Goal: Information Seeking & Learning: Learn about a topic

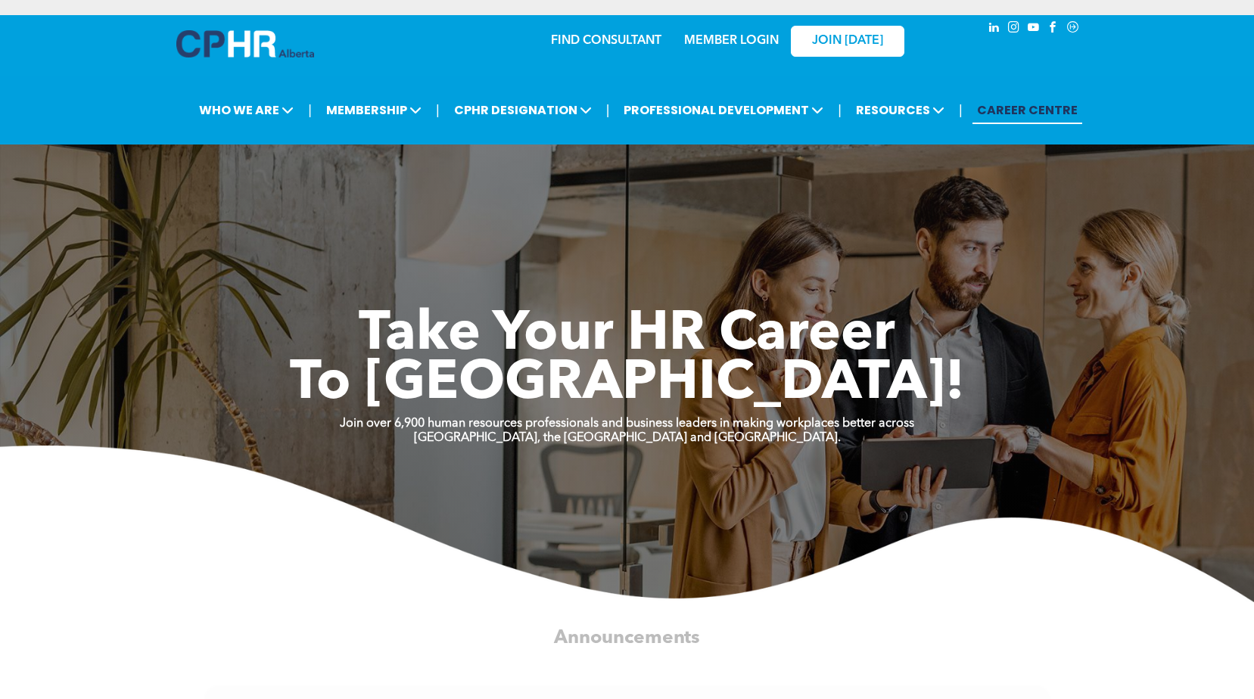
click at [750, 35] on link "MEMBER LOGIN" at bounding box center [731, 41] width 95 height 12
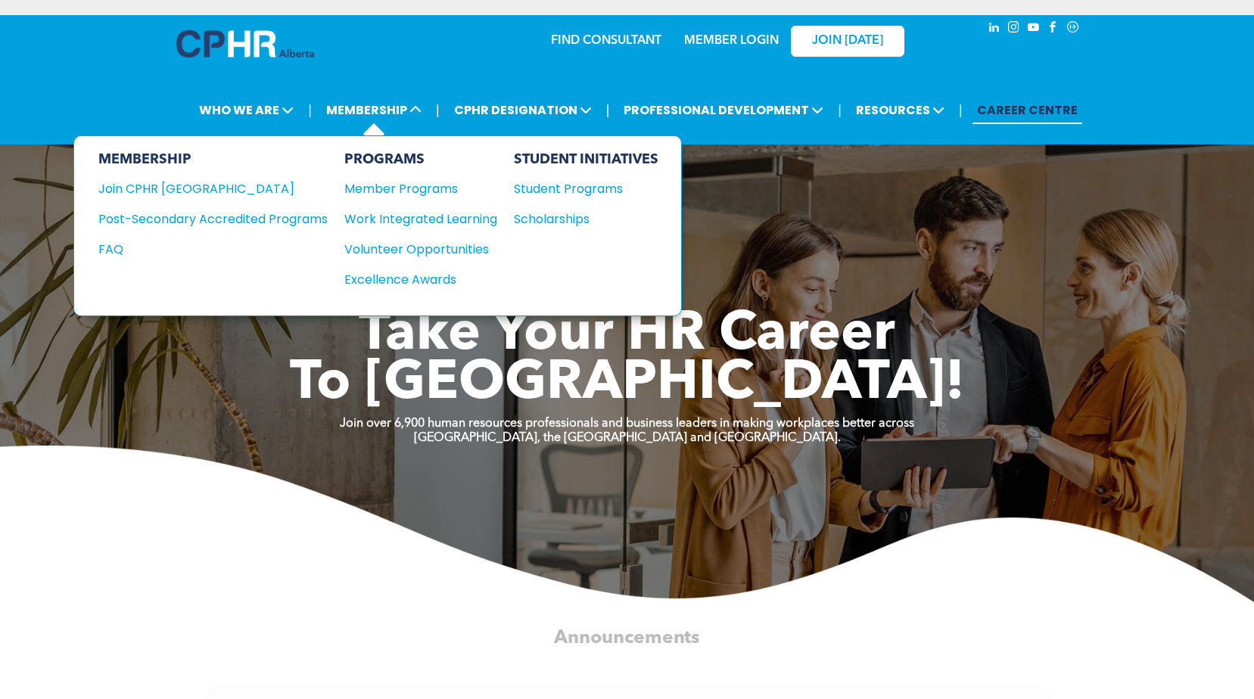
click at [393, 136] on div "MEMBERSHIP Join CPHR Alberta Post-Secondary Accredited Programs FAQ PROGRAMS Me…" at bounding box center [377, 225] width 608 height 181
click at [377, 93] on li "MEMBERSHIP MEMBERSHIP Join CPHR Alberta Post-Secondary Accredited Programs FAQ …" at bounding box center [374, 110] width 112 height 36
click at [375, 107] on span "MEMBERSHIP" at bounding box center [374, 110] width 104 height 28
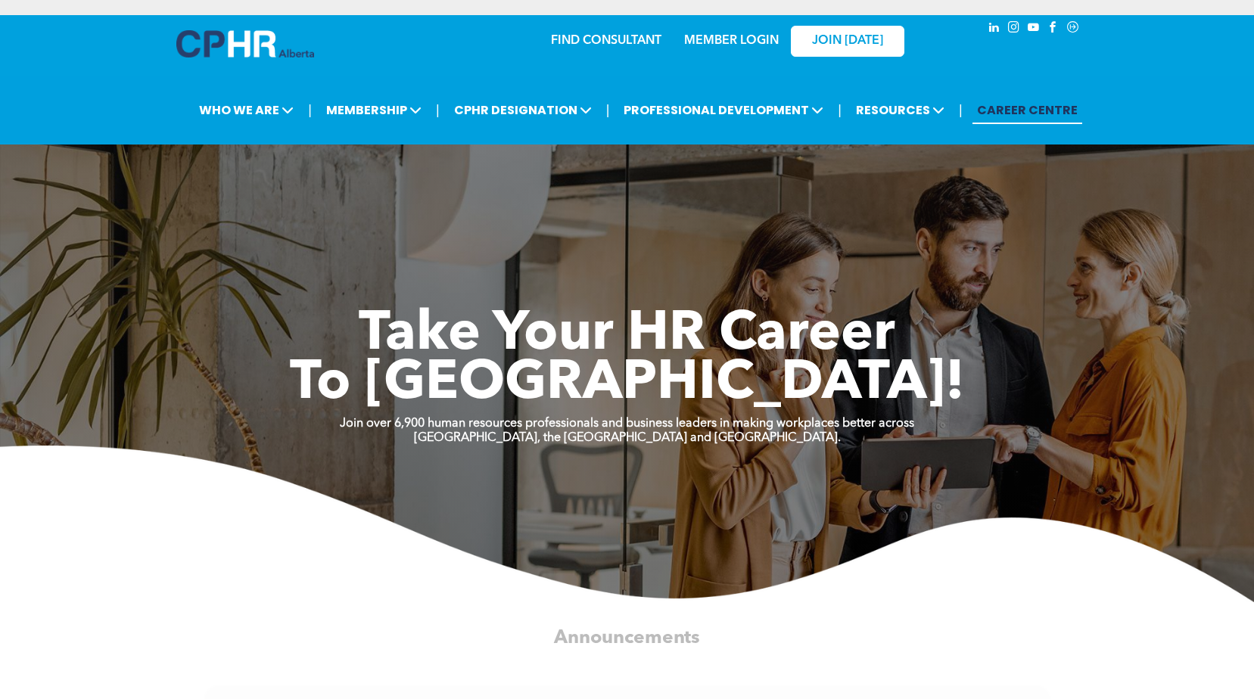
click at [399, 78] on div "| WHO WE ARE ASSOCIATION About CPHR Alberta Board of Directors Team Chapters FC…" at bounding box center [627, 110] width 1254 height 69
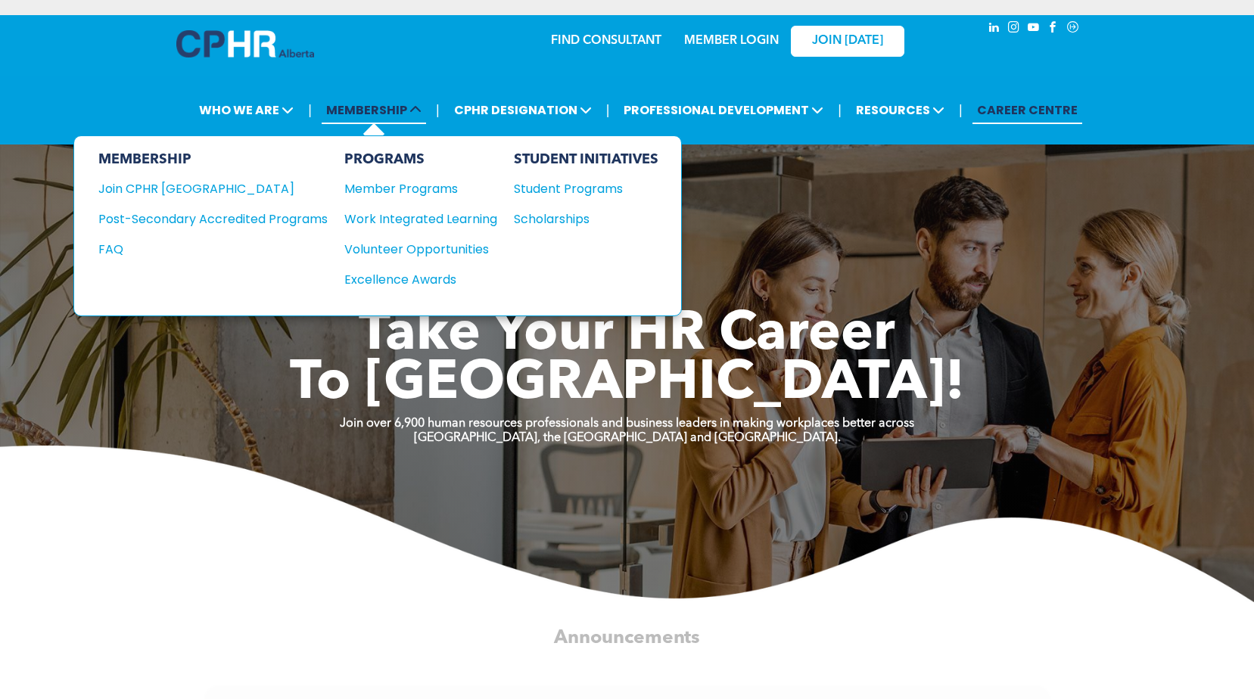
click at [397, 116] on span "MEMBERSHIP" at bounding box center [374, 110] width 104 height 28
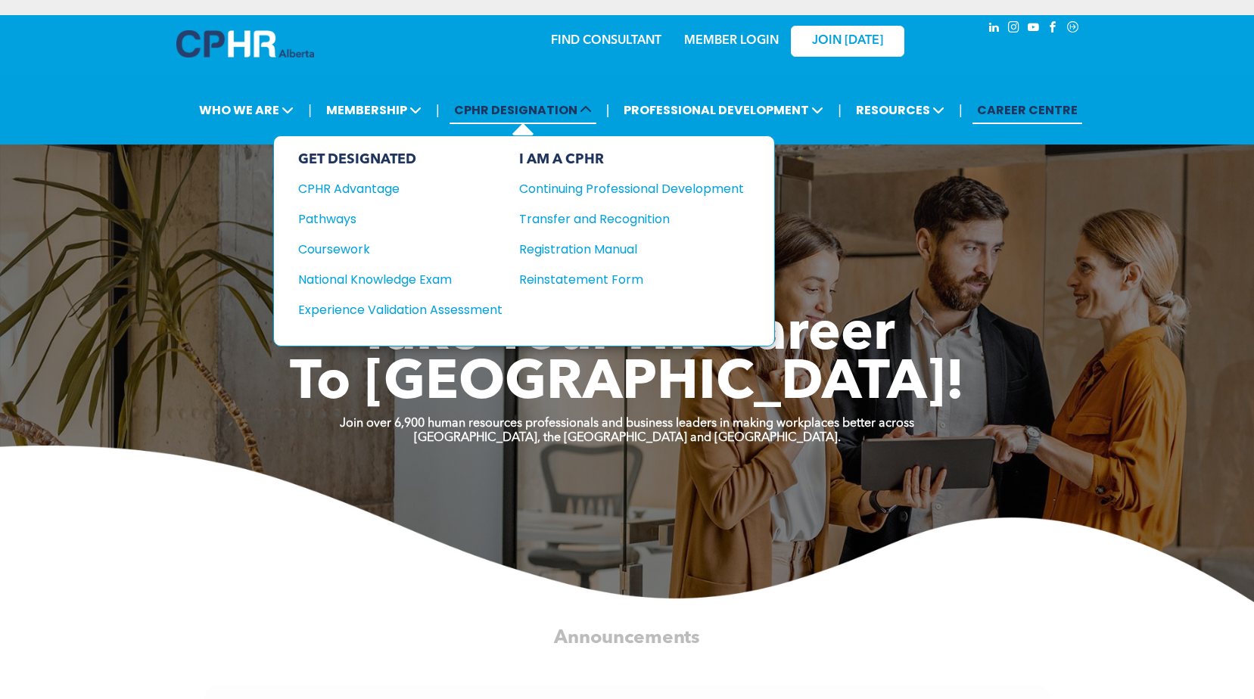
click at [554, 107] on span "CPHR DESIGNATION" at bounding box center [522, 110] width 147 height 28
click at [355, 211] on div "Pathways" at bounding box center [390, 219] width 184 height 19
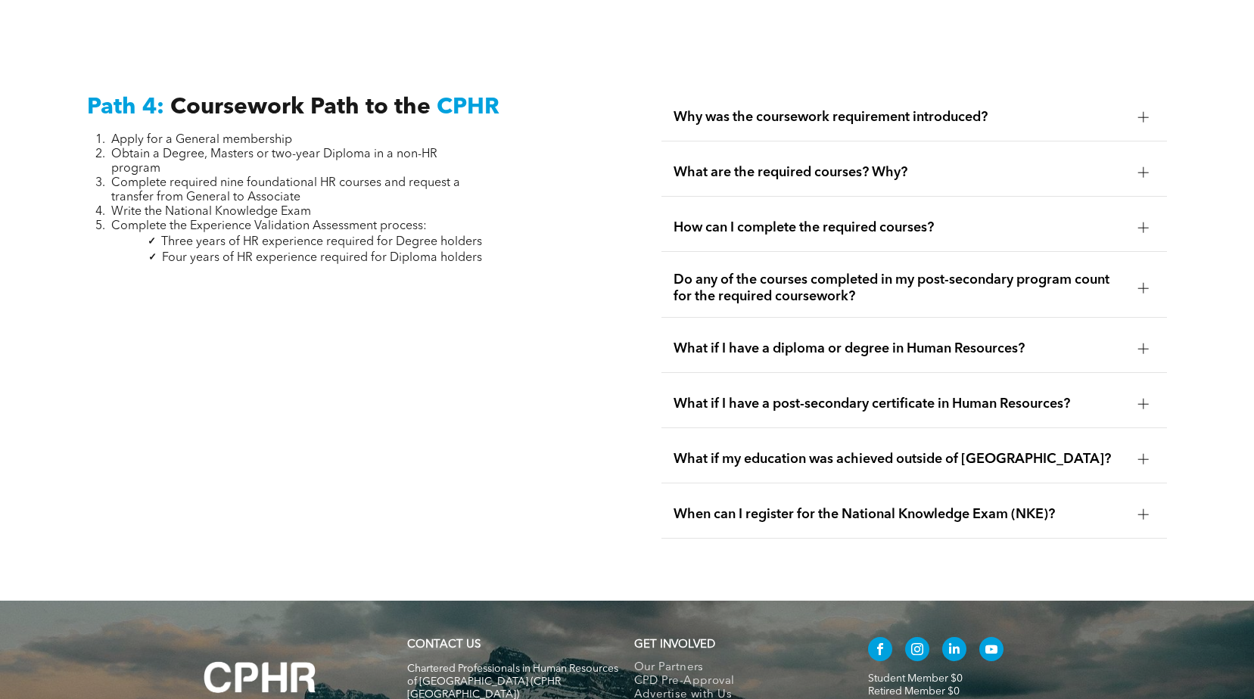
scroll to position [54, 0]
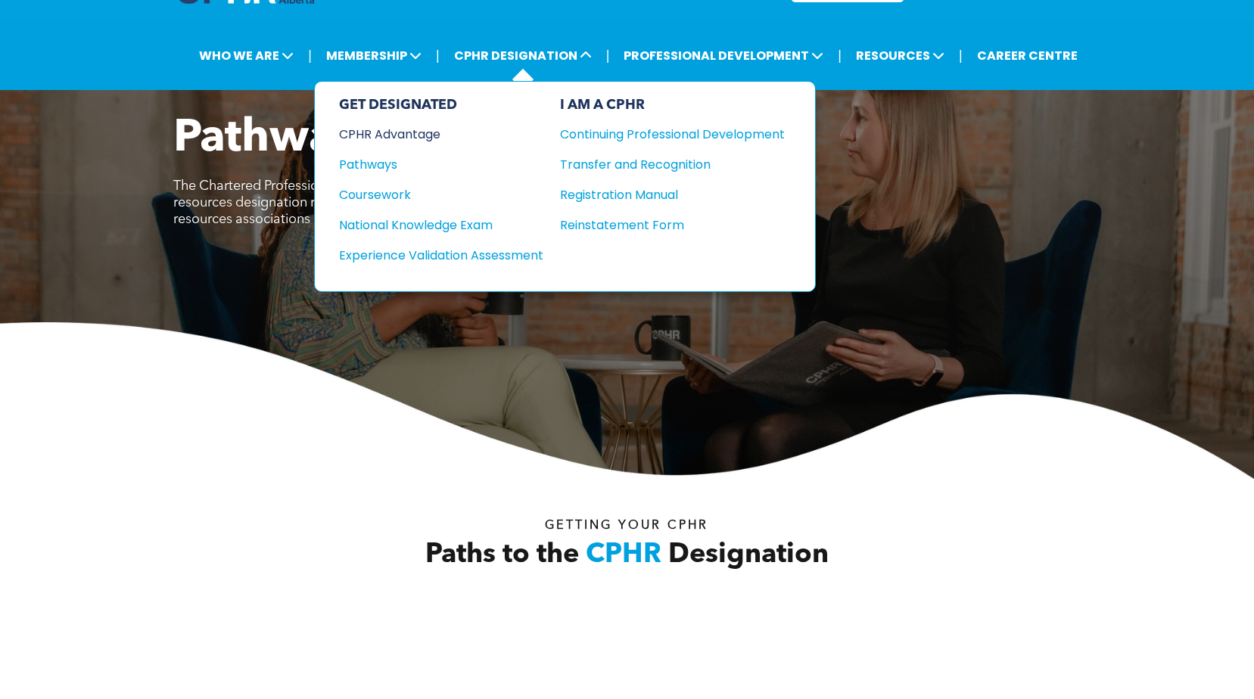
click at [390, 135] on div "CPHR Advantage" at bounding box center [431, 134] width 184 height 19
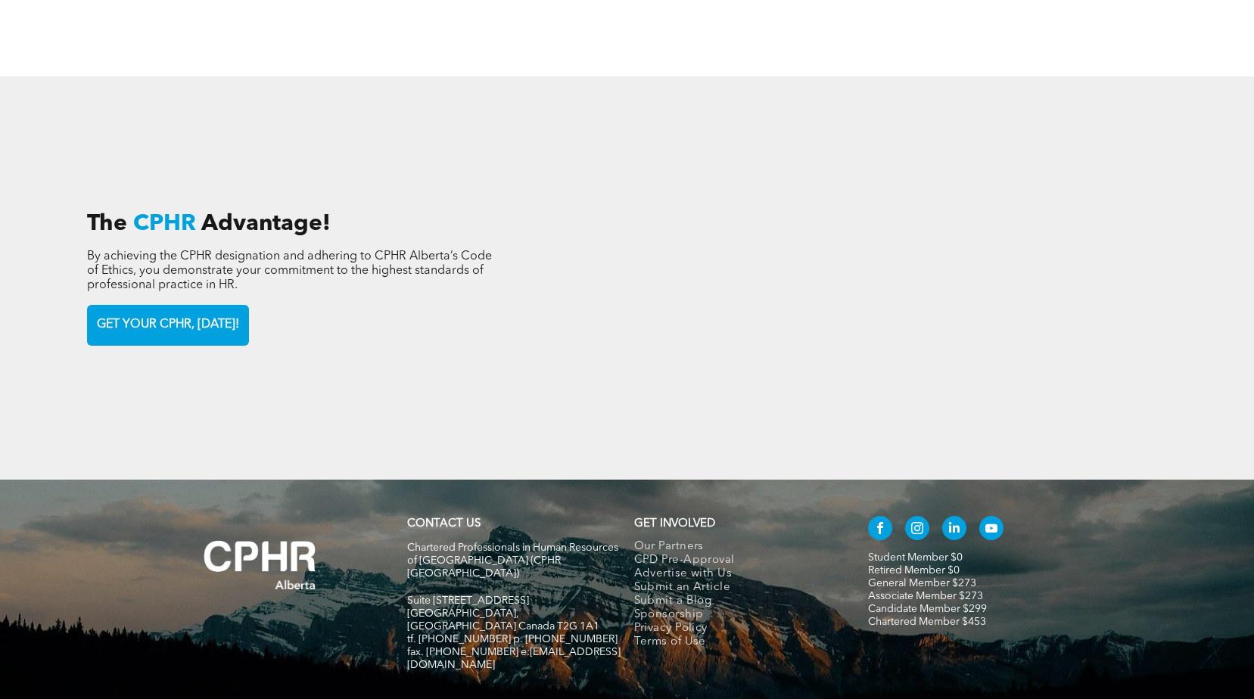
scroll to position [2243, 0]
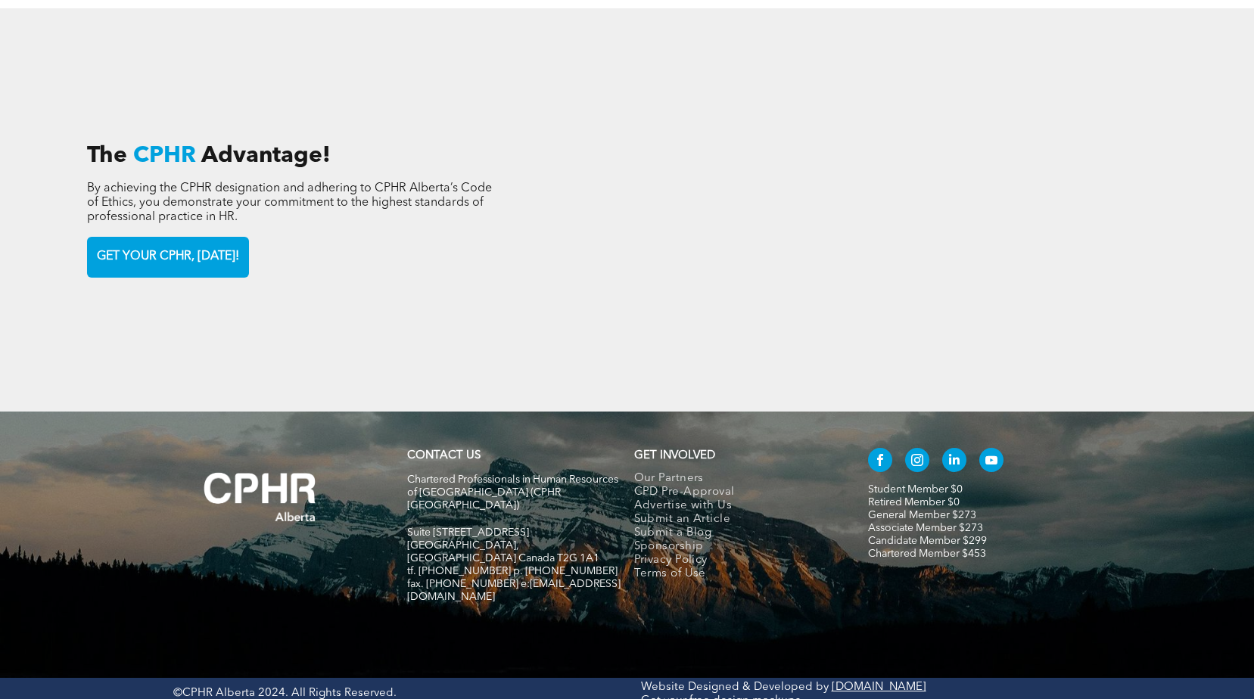
click at [906, 548] on link "Chartered Member $453" at bounding box center [927, 553] width 118 height 11
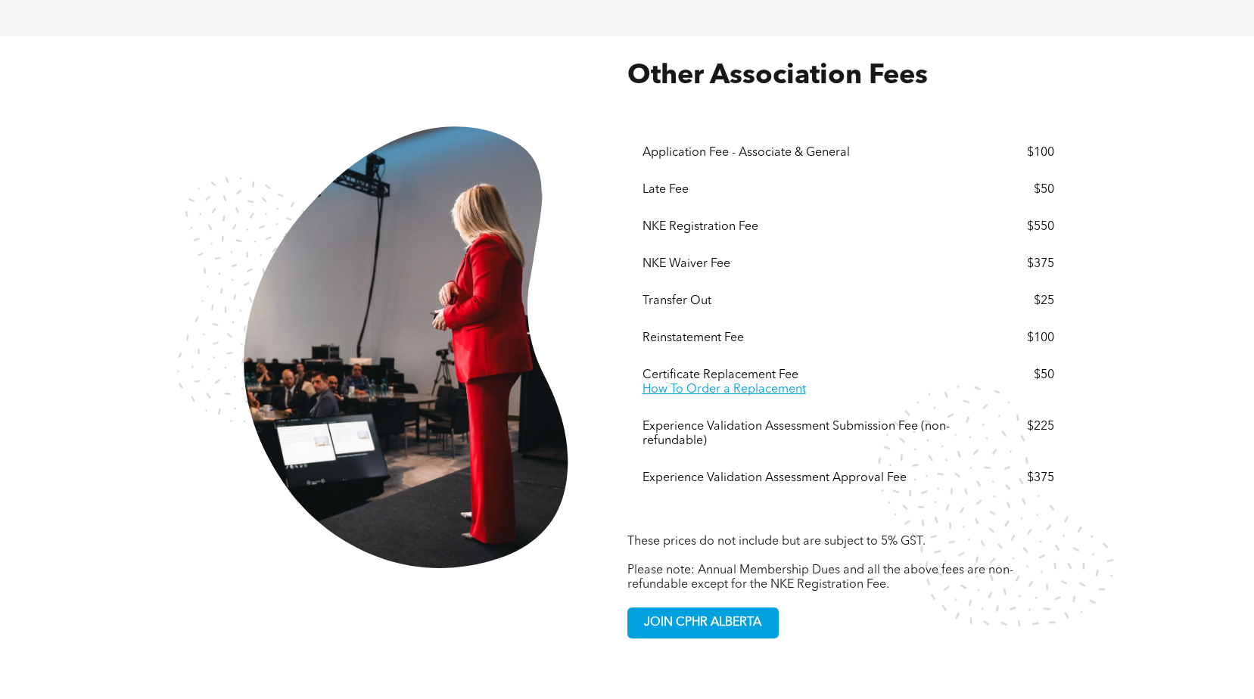
scroll to position [2723, 0]
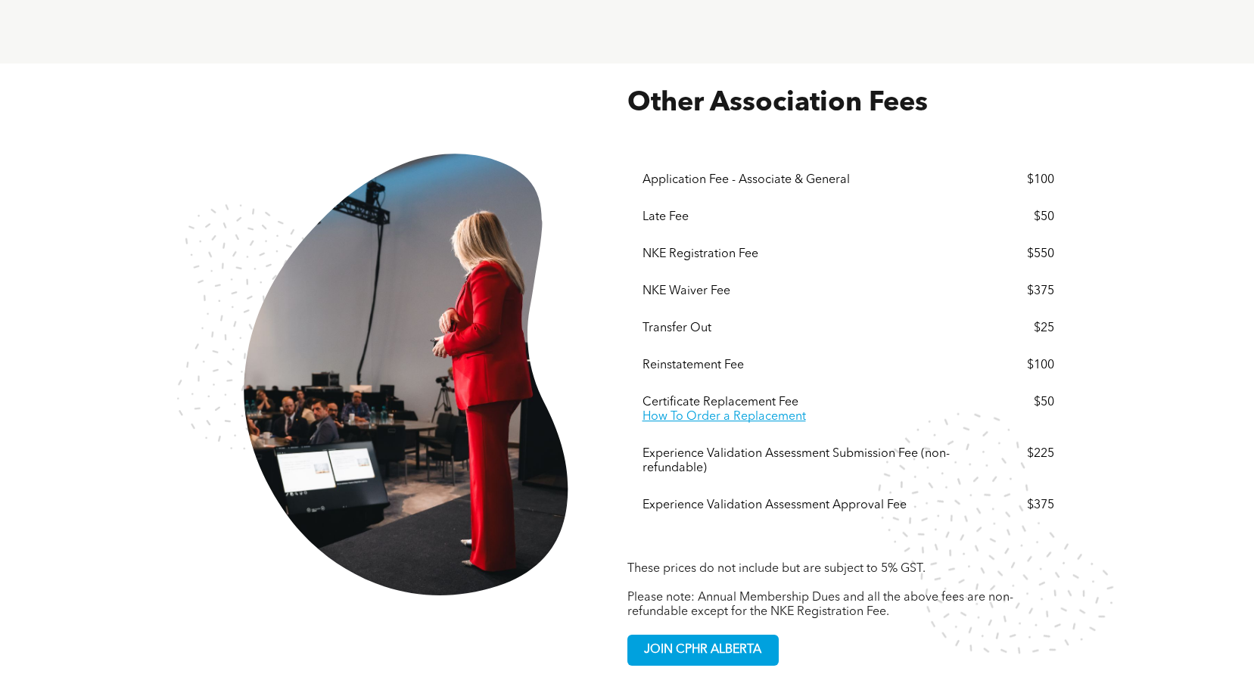
click at [881, 499] on div "Experience Validation Assessment Approval Fee" at bounding box center [804, 506] width 325 height 14
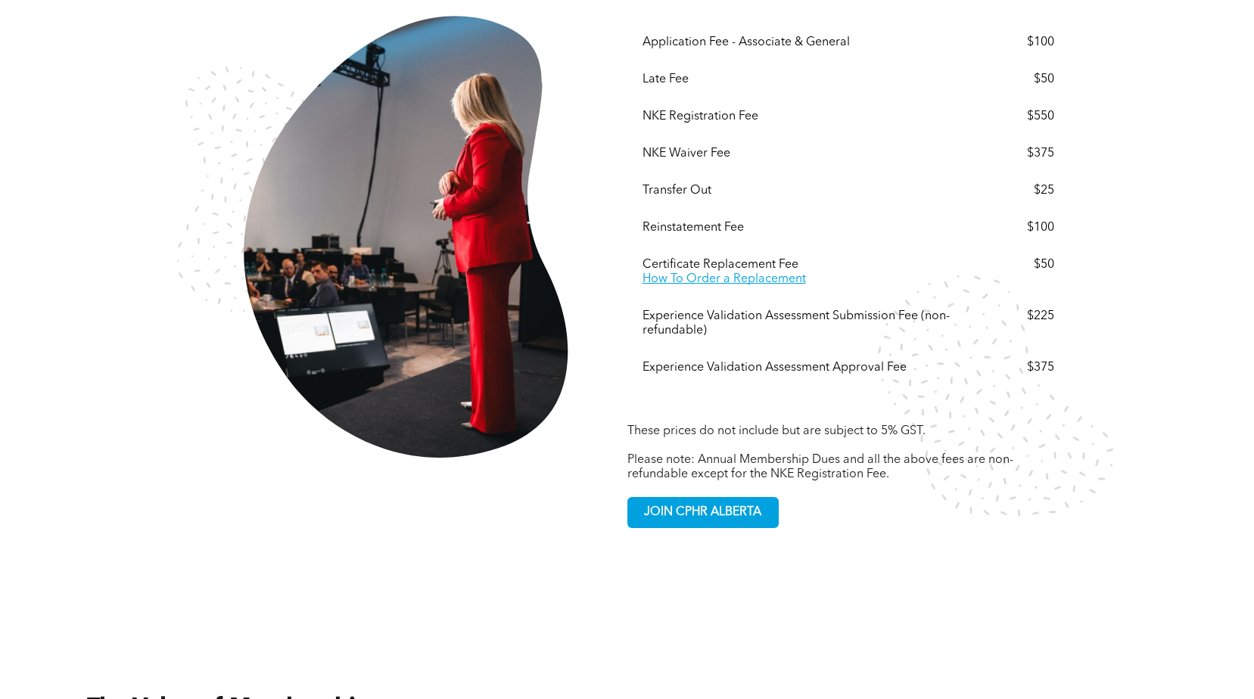
scroll to position [2799, 0]
